Goal: Browse casually

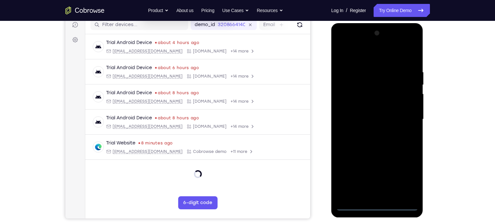
click at [377, 208] on div at bounding box center [377, 119] width 82 height 182
click at [408, 179] on div at bounding box center [377, 119] width 82 height 182
click at [351, 52] on div at bounding box center [377, 119] width 82 height 182
click at [407, 116] on div at bounding box center [377, 119] width 82 height 182
click at [374, 129] on div at bounding box center [377, 119] width 82 height 182
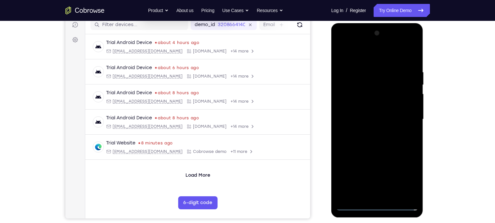
click at [367, 110] on div at bounding box center [377, 119] width 82 height 182
click at [369, 101] on div at bounding box center [377, 119] width 82 height 182
click at [367, 120] on div at bounding box center [377, 119] width 82 height 182
click at [355, 140] on div at bounding box center [377, 119] width 82 height 182
click at [369, 139] on div at bounding box center [377, 119] width 82 height 182
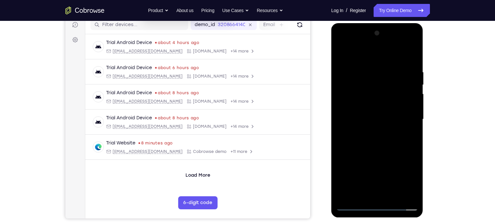
click at [379, 150] on div at bounding box center [377, 119] width 82 height 182
drag, startPoint x: 399, startPoint y: 77, endPoint x: 360, endPoint y: 138, distance: 71.7
click at [360, 138] on div at bounding box center [377, 119] width 82 height 182
drag, startPoint x: 397, startPoint y: 65, endPoint x: 338, endPoint y: 89, distance: 63.7
click at [338, 89] on div at bounding box center [377, 119] width 82 height 182
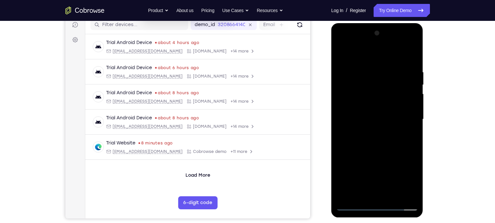
drag, startPoint x: 393, startPoint y: 85, endPoint x: 377, endPoint y: 152, distance: 68.7
click at [377, 152] on div at bounding box center [377, 119] width 82 height 182
click at [412, 147] on div at bounding box center [377, 119] width 82 height 182
click at [416, 146] on div at bounding box center [377, 119] width 82 height 182
click at [402, 65] on div at bounding box center [377, 119] width 82 height 182
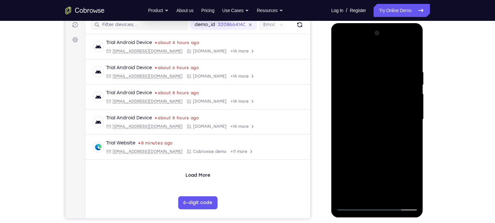
click at [413, 57] on div at bounding box center [377, 119] width 82 height 182
drag, startPoint x: 388, startPoint y: 70, endPoint x: 350, endPoint y: 69, distance: 38.1
click at [350, 69] on div at bounding box center [377, 119] width 82 height 182
drag, startPoint x: 396, startPoint y: 72, endPoint x: 350, endPoint y: 63, distance: 46.7
click at [350, 63] on div at bounding box center [377, 119] width 82 height 182
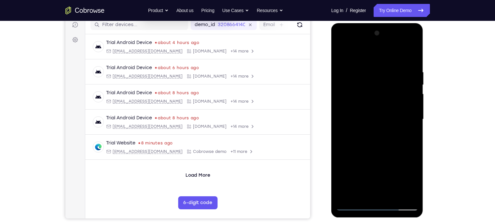
drag, startPoint x: 396, startPoint y: 72, endPoint x: 349, endPoint y: 89, distance: 50.0
click at [349, 89] on div at bounding box center [377, 119] width 82 height 182
click at [383, 75] on div at bounding box center [377, 119] width 82 height 182
click at [414, 57] on div at bounding box center [377, 119] width 82 height 182
drag, startPoint x: 404, startPoint y: 68, endPoint x: 372, endPoint y: 51, distance: 36.0
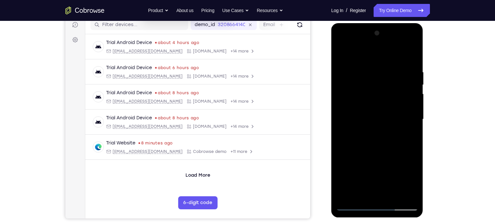
click at [372, 51] on div at bounding box center [377, 119] width 82 height 182
drag, startPoint x: 401, startPoint y: 64, endPoint x: 353, endPoint y: 64, distance: 48.5
click at [353, 64] on div at bounding box center [377, 119] width 82 height 182
drag, startPoint x: 393, startPoint y: 62, endPoint x: 362, endPoint y: 70, distance: 32.0
click at [362, 70] on div at bounding box center [377, 119] width 82 height 182
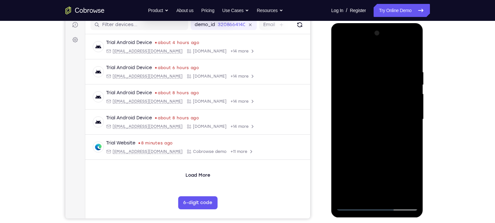
drag, startPoint x: 393, startPoint y: 70, endPoint x: 359, endPoint y: 78, distance: 34.9
click at [359, 78] on div at bounding box center [377, 119] width 82 height 182
drag, startPoint x: 389, startPoint y: 73, endPoint x: 354, endPoint y: 165, distance: 98.5
click at [354, 165] on div at bounding box center [377, 119] width 82 height 182
